Goal: Task Accomplishment & Management: Manage account settings

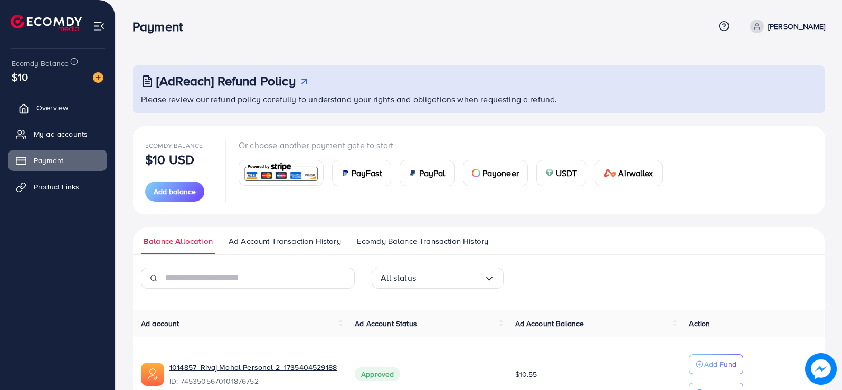
click at [51, 108] on span "Overview" at bounding box center [52, 107] width 32 height 11
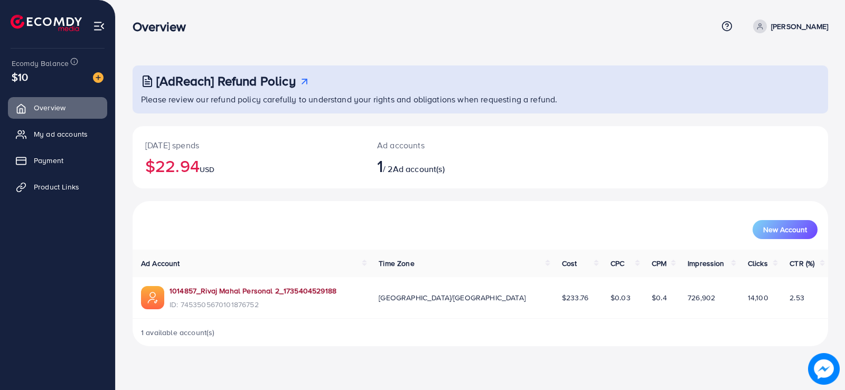
click at [232, 292] on link "1014857_Rivaj Mahal Personal 2_1735404529188" at bounding box center [252, 291] width 167 height 11
click at [69, 191] on span "Product Links" at bounding box center [58, 187] width 45 height 11
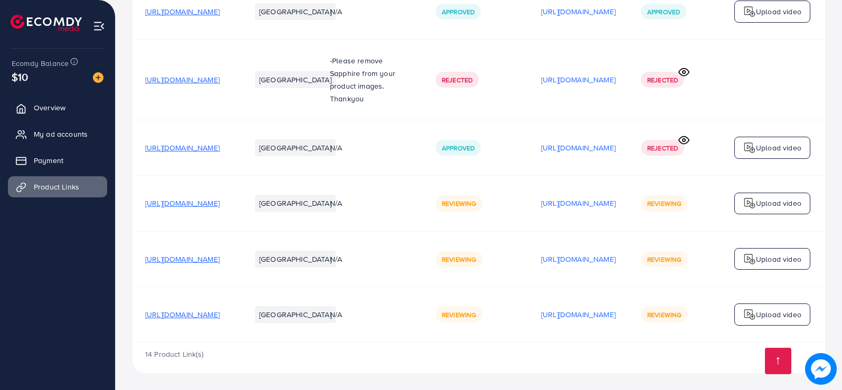
scroll to position [609, 0]
drag, startPoint x: 287, startPoint y: 314, endPoint x: 259, endPoint y: 312, distance: 27.5
click at [220, 312] on span "https://trendsetterzz.com/products/marina-3pc-embroidered-shirt-with-digital-pr…" at bounding box center [182, 314] width 74 height 11
click at [220, 258] on span "https://trendsetterzz.com/products/marina-3pc-embroidered-shirt-with-digital-pr…" at bounding box center [182, 259] width 74 height 11
click at [220, 203] on span "https://trendsetterzz.com/products/marina-3pc-embroidered-shirt-with-organza-em…" at bounding box center [182, 203] width 74 height 11
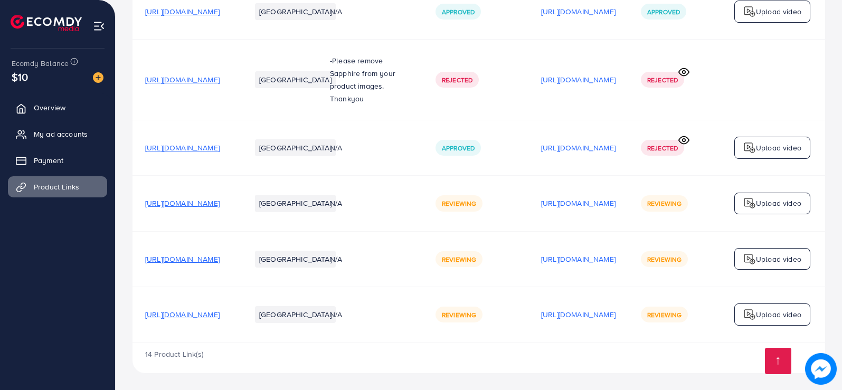
click at [220, 146] on span "https://trendsetterzz.com/products/winter-fabric-3pc-embroidered-shirt-with-sha…" at bounding box center [182, 148] width 74 height 11
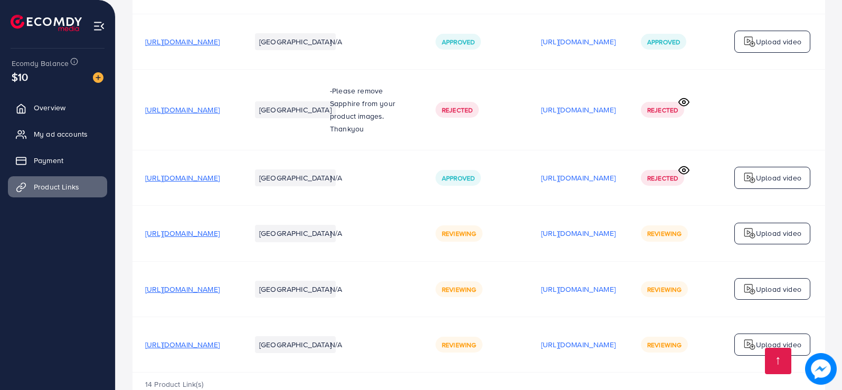
scroll to position [503, 0]
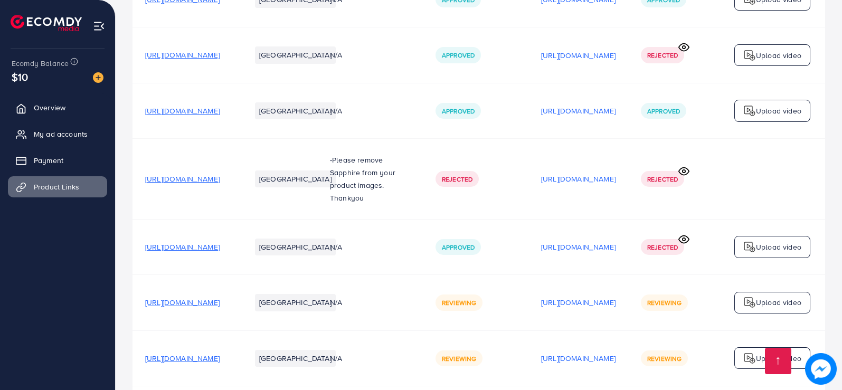
click at [220, 116] on span "https://trendsetterzz.com/products/marina-3pc-embroidered-shirt-with-marina-sha…" at bounding box center [182, 111] width 74 height 11
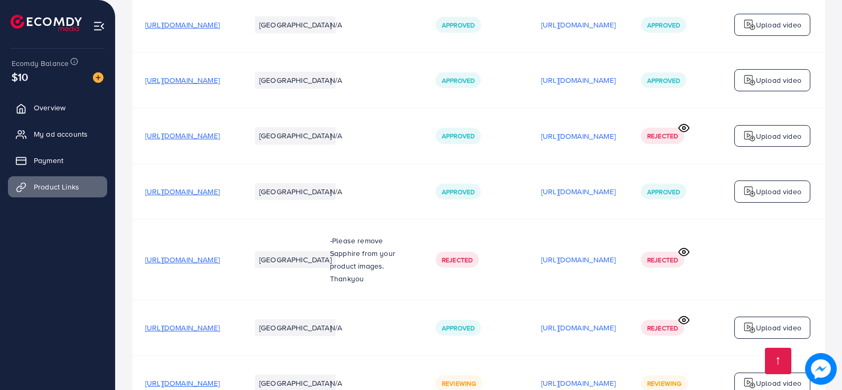
scroll to position [397, 0]
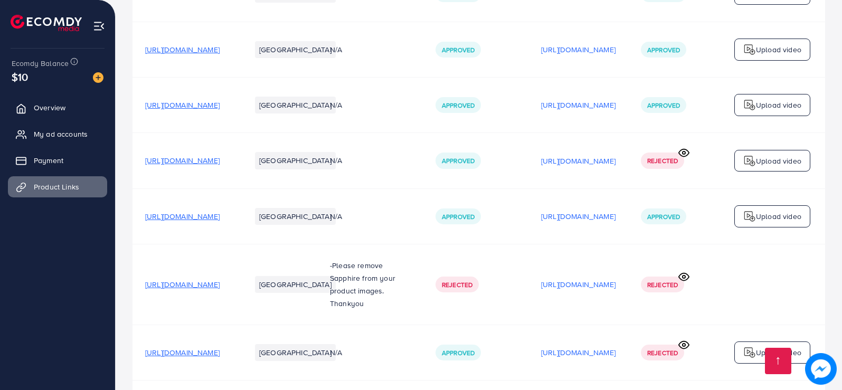
click at [220, 105] on span "https://trendsetterzz.com/products/embroidered-3pc-marina-dress-with-dyed-marin…" at bounding box center [182, 105] width 74 height 11
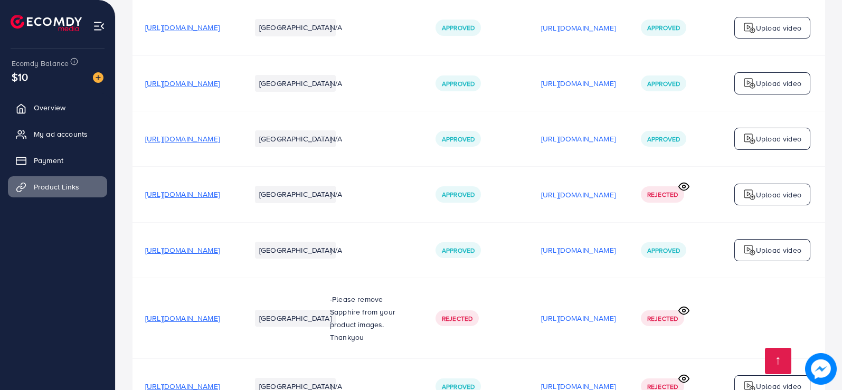
scroll to position [345, 0]
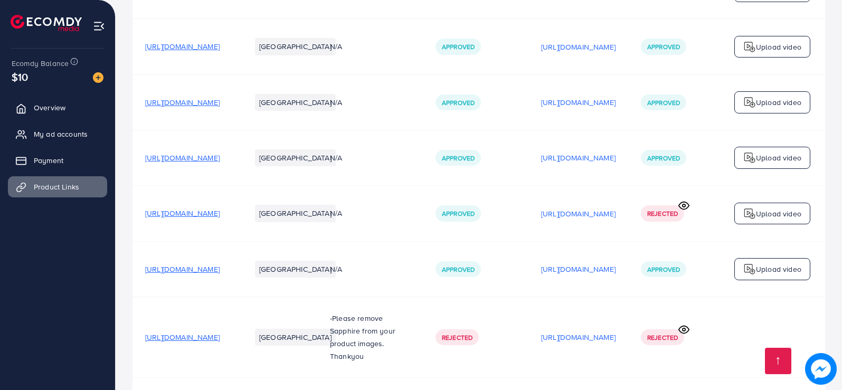
click at [220, 102] on span "https://trendsetterzz.com/collections/premium-terry-cotton-waterproof-fitted-ma…" at bounding box center [182, 102] width 74 height 11
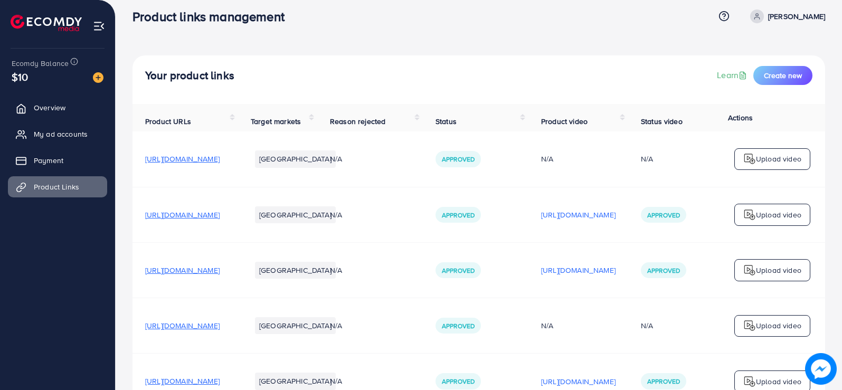
scroll to position [0, 0]
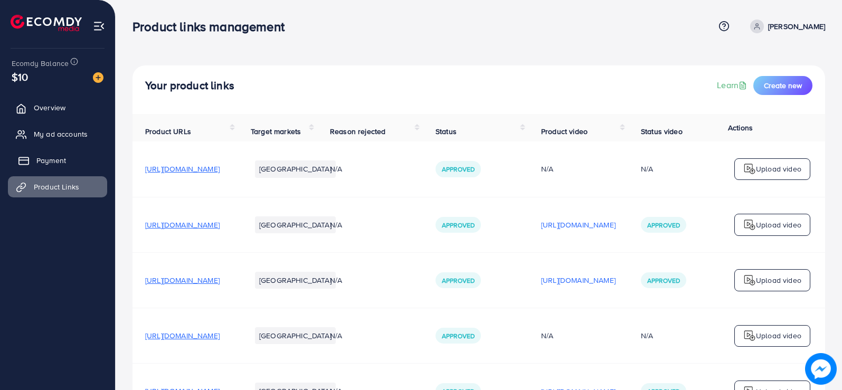
click at [68, 162] on link "Payment" at bounding box center [57, 160] width 99 height 21
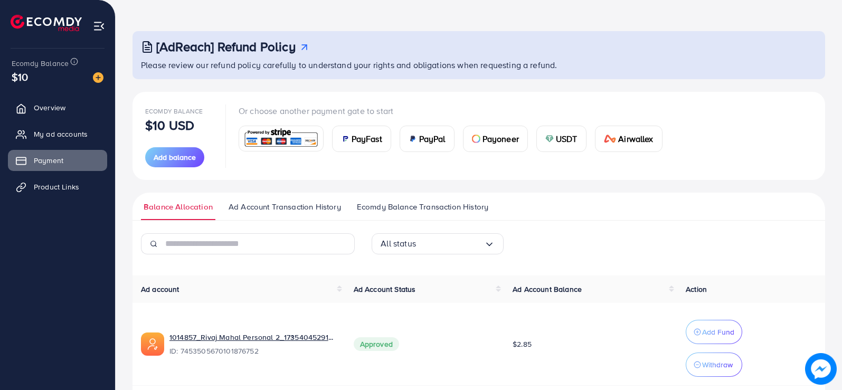
scroll to position [74, 0]
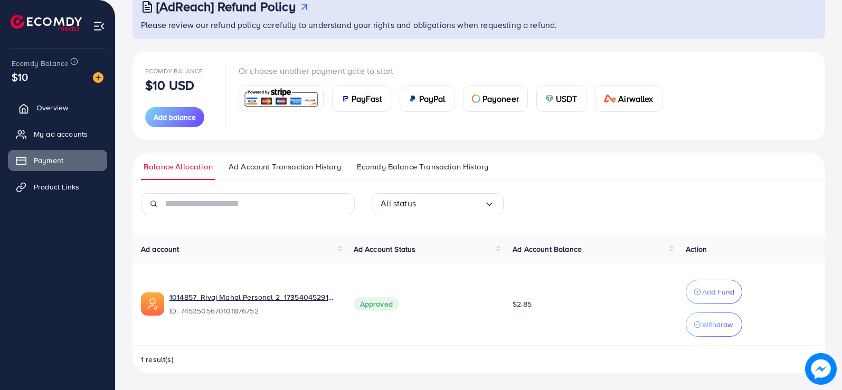
click at [62, 115] on link "Overview" at bounding box center [57, 107] width 99 height 21
